Goal: Feedback & Contribution: Submit feedback/report problem

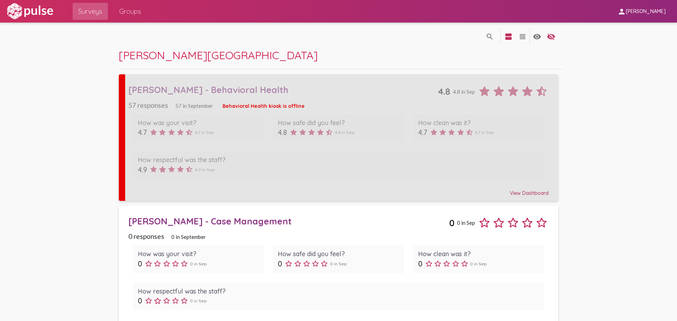
click at [228, 93] on div "[PERSON_NAME] - Behavioral Health" at bounding box center [282, 89] width 309 height 11
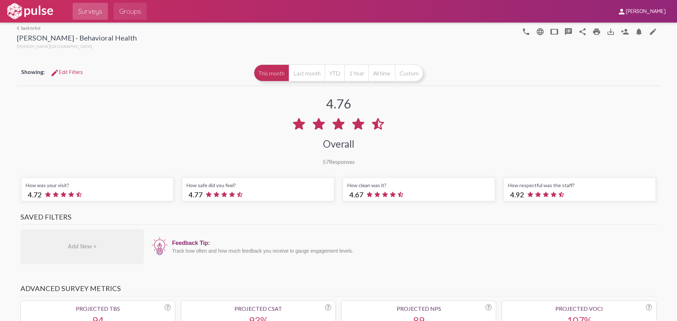
click at [124, 14] on span "Groups" at bounding box center [130, 11] width 22 height 13
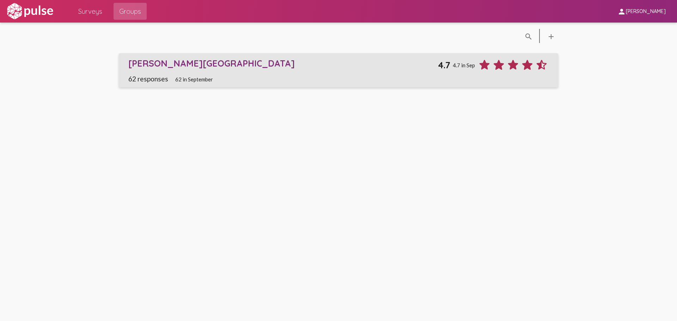
click at [148, 63] on div "[PERSON_NAME][GEOGRAPHIC_DATA]" at bounding box center [282, 63] width 309 height 11
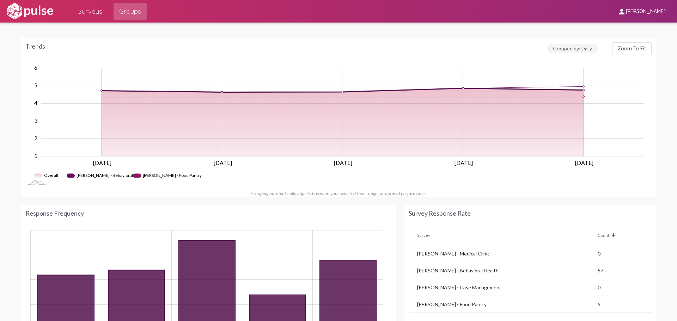
scroll to position [70, 0]
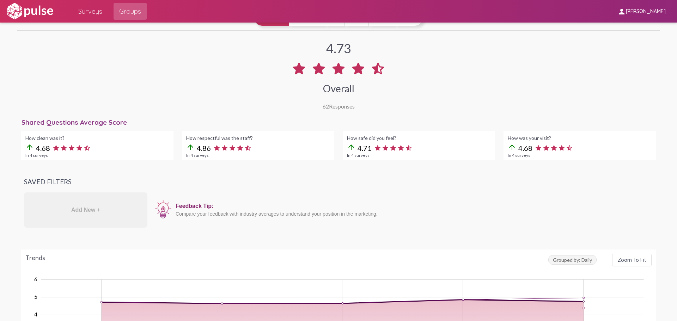
click at [86, 7] on span "Surveys" at bounding box center [90, 11] width 24 height 13
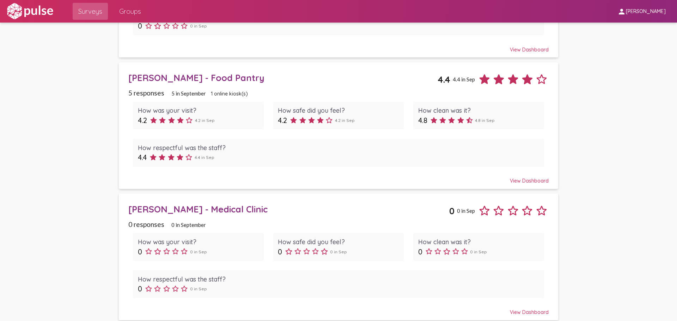
scroll to position [279, 0]
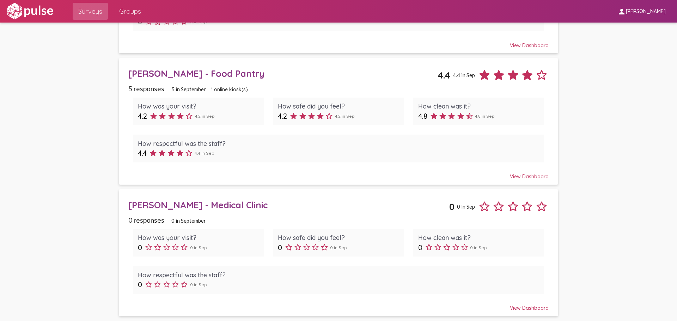
click at [207, 74] on div "[PERSON_NAME] - Food Pantry" at bounding box center [282, 73] width 309 height 11
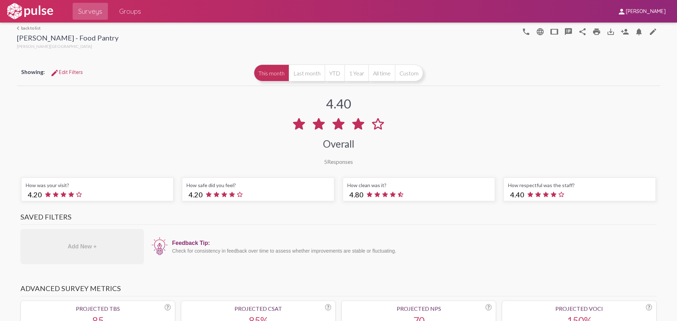
click at [91, 15] on span "Surveys" at bounding box center [90, 11] width 24 height 13
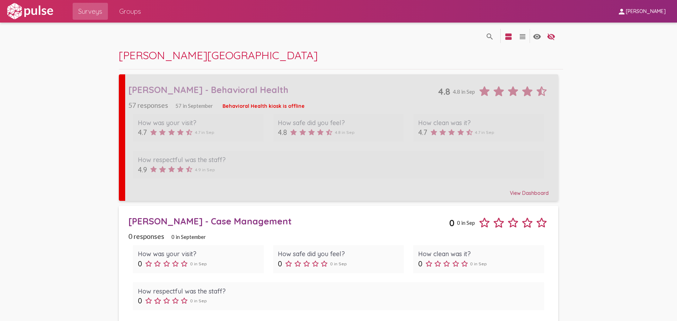
click at [174, 93] on div "[PERSON_NAME] - Behavioral Health" at bounding box center [282, 89] width 309 height 11
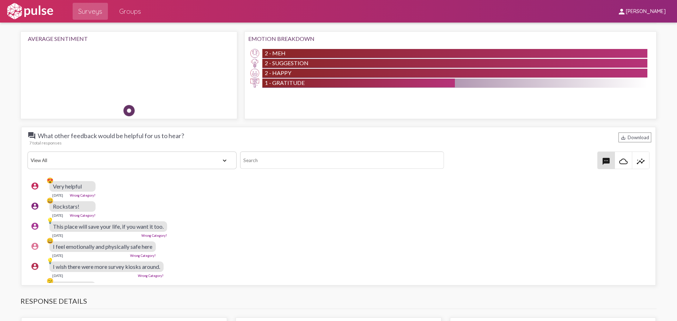
scroll to position [669, 0]
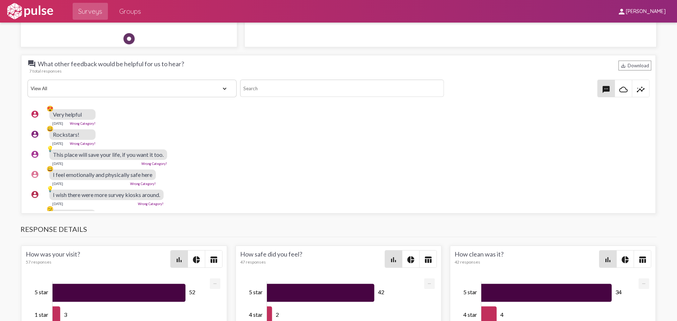
click at [152, 165] on link "Wrong Category?" at bounding box center [154, 164] width 26 height 4
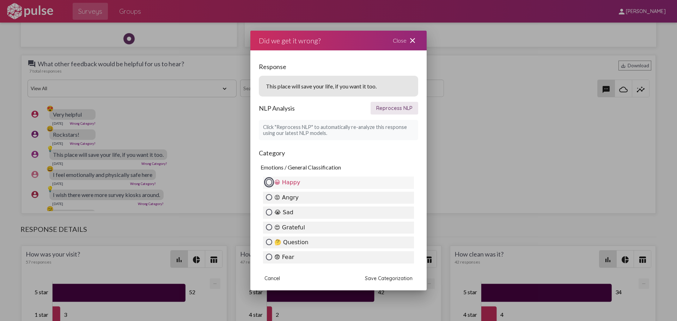
click at [268, 182] on input "😀 Happy" at bounding box center [269, 182] width 6 height 6
radio input "true"
click at [393, 276] on span "Save Categorization" at bounding box center [389, 278] width 48 height 6
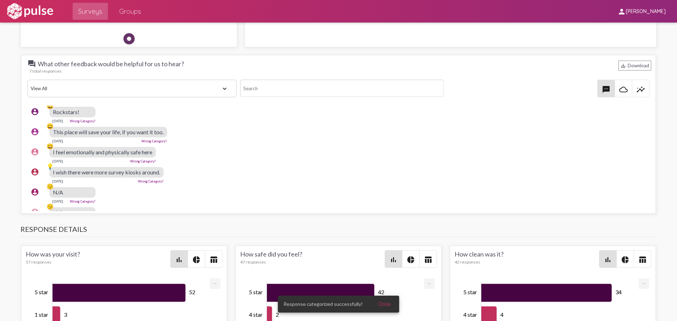
scroll to position [43, 0]
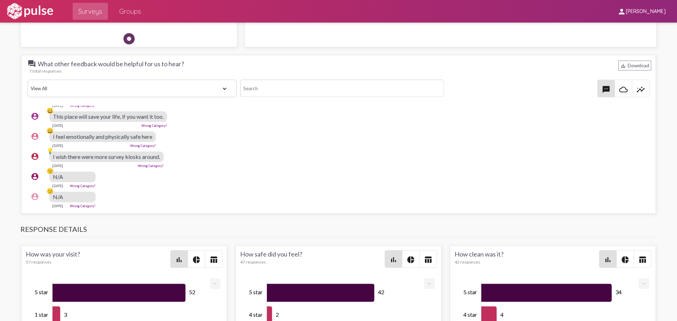
click at [61, 153] on span "I wish there were more survey kiosks around." at bounding box center [106, 156] width 107 height 7
click at [156, 164] on link "Wrong Category?" at bounding box center [151, 166] width 26 height 4
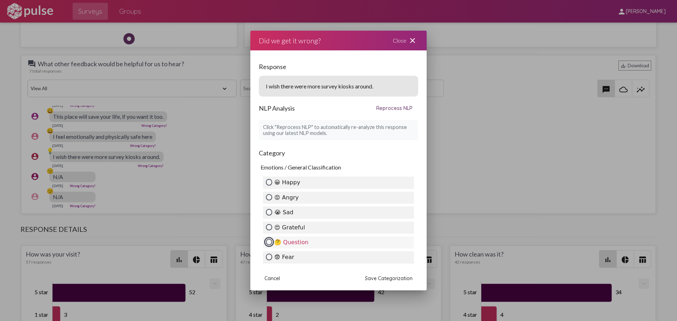
click at [269, 239] on input "🤔 Question" at bounding box center [269, 242] width 6 height 6
radio input "true"
click at [392, 280] on span "Save Categorization" at bounding box center [389, 278] width 48 height 6
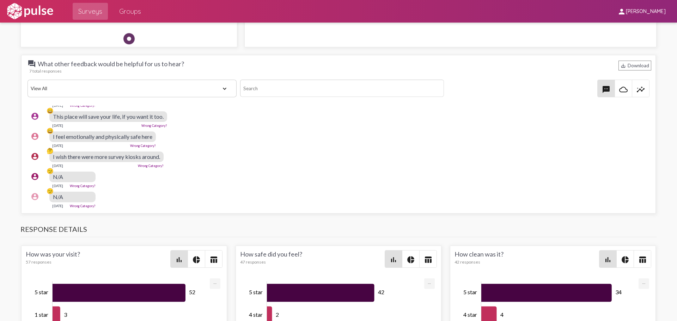
click at [86, 184] on link "Wrong Category?" at bounding box center [83, 186] width 26 height 4
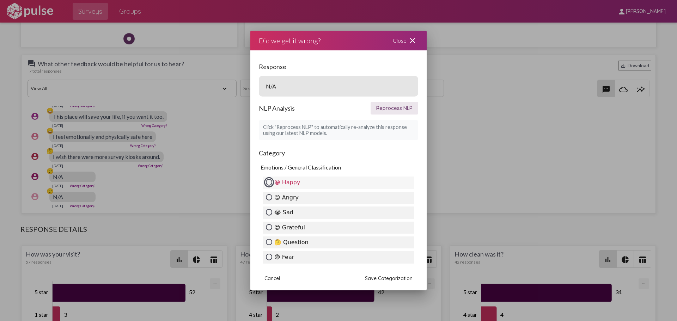
click at [268, 180] on input "😀 Happy" at bounding box center [269, 182] width 6 height 6
radio input "true"
click at [390, 280] on span "Save Categorization" at bounding box center [389, 278] width 48 height 6
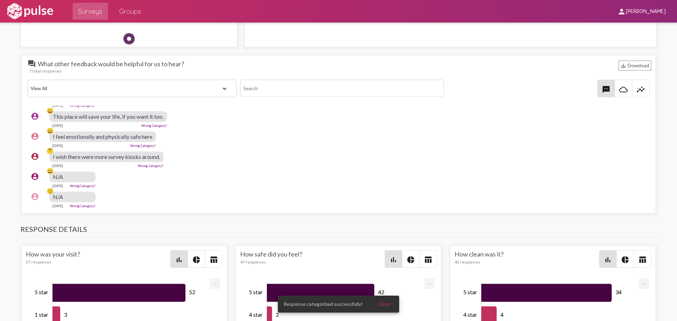
click at [89, 204] on link "Wrong Category?" at bounding box center [83, 206] width 26 height 4
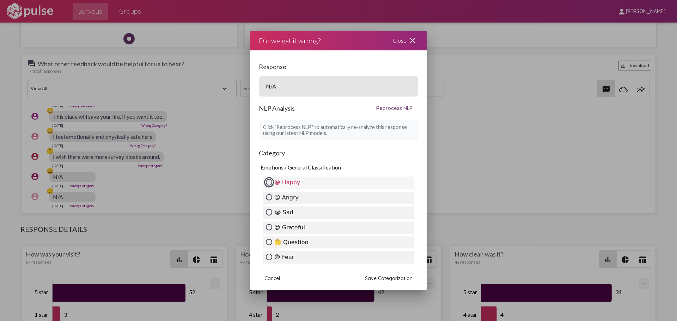
drag, startPoint x: 268, startPoint y: 183, endPoint x: 281, endPoint y: 185, distance: 12.9
click at [269, 184] on input "😀 Happy" at bounding box center [269, 182] width 6 height 6
radio input "true"
click at [389, 279] on span "Save Categorization" at bounding box center [389, 278] width 48 height 6
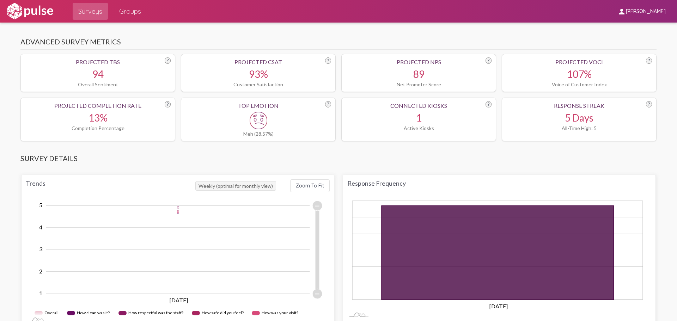
scroll to position [35, 0]
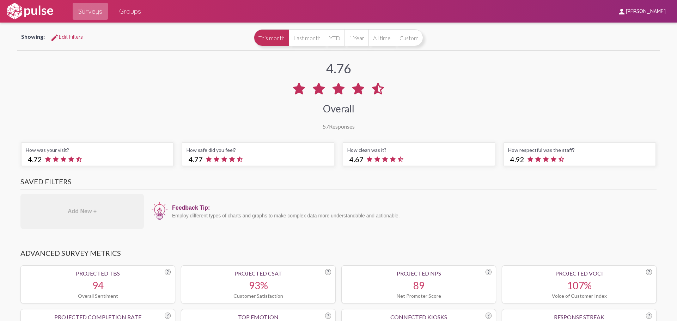
click at [89, 10] on span "Surveys" at bounding box center [90, 11] width 24 height 13
